Goal: Find contact information: Find contact information

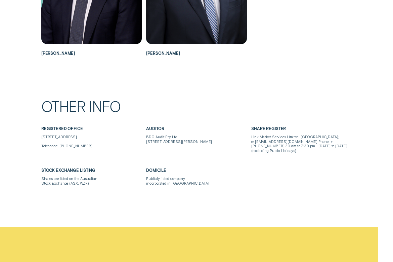
scroll to position [562, 0]
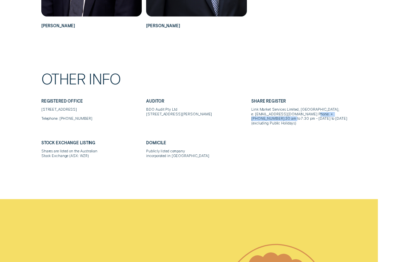
drag, startPoint x: 309, startPoint y: 119, endPoint x: 256, endPoint y: 119, distance: 53.1
click at [256, 119] on div "Link Market Services Limited, [GEOGRAPHIC_DATA]; e: [EMAIL_ADDRESS][DOMAIN_NAME…" at bounding box center [301, 116] width 100 height 18
copy div "[EMAIL_ADDRESS][DOMAIN_NAME]"
drag, startPoint x: 349, startPoint y: 119, endPoint x: 339, endPoint y: 119, distance: 10.1
click at [339, 119] on div "Link Market Services Limited, [GEOGRAPHIC_DATA]; e: [EMAIL_ADDRESS][DOMAIN_NAME…" at bounding box center [301, 116] width 100 height 18
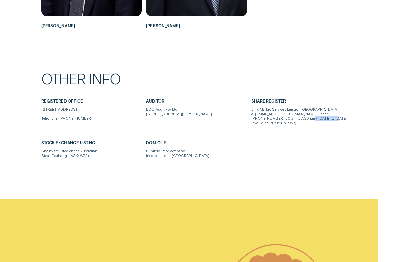
drag, startPoint x: 257, startPoint y: 122, endPoint x: 326, endPoint y: 119, distance: 68.6
click at [326, 119] on div "Link Market Services Limited, [GEOGRAPHIC_DATA]; e: [EMAIL_ADDRESS][DOMAIN_NAME…" at bounding box center [301, 116] width 100 height 18
copy div "61 1300 554 474"
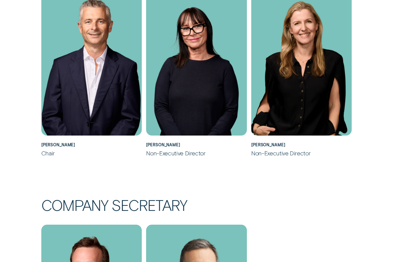
scroll to position [0, 0]
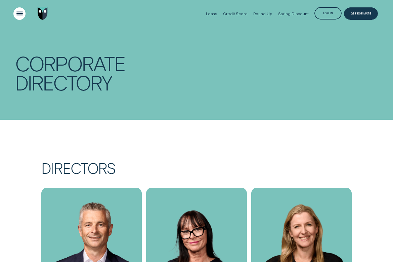
click at [17, 11] on div "Open Menu" at bounding box center [19, 13] width 17 height 17
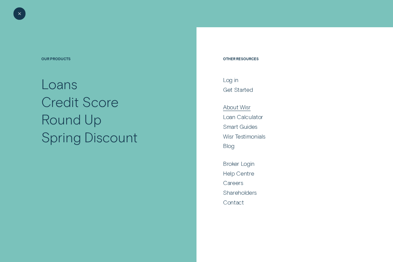
click at [236, 103] on div "About Wisr" at bounding box center [236, 106] width 27 height 7
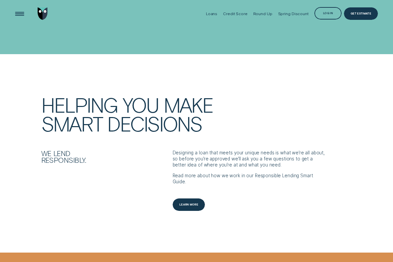
scroll to position [543, 0]
